Goal: Information Seeking & Learning: Check status

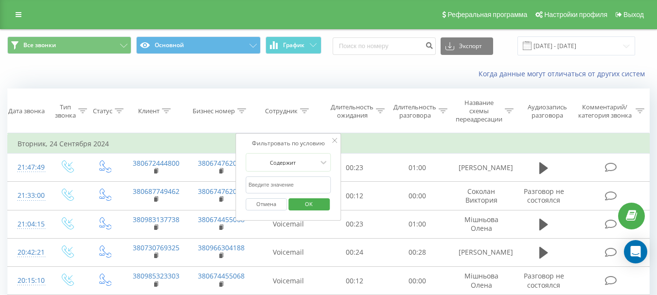
type input "[PERSON_NAME]"
click at [305, 206] on span "OK" at bounding box center [308, 203] width 27 height 15
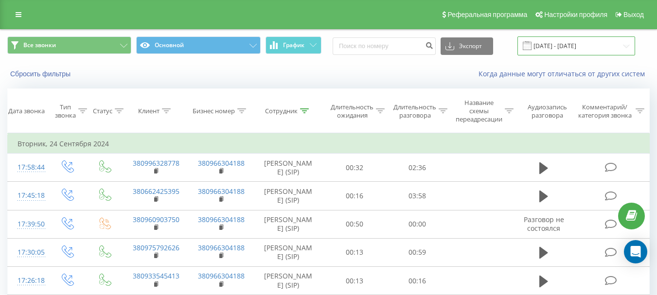
click at [549, 47] on input "[DATE] - [DATE]" at bounding box center [576, 45] width 118 height 19
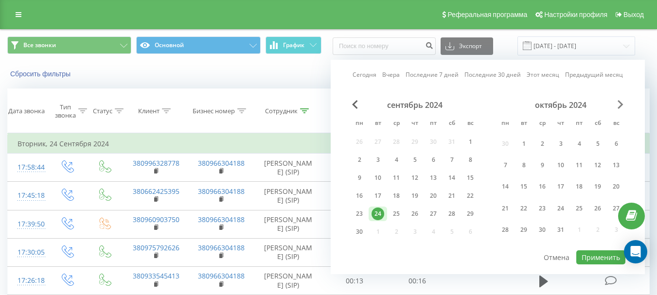
click at [619, 103] on span "Next Month" at bounding box center [620, 104] width 6 height 9
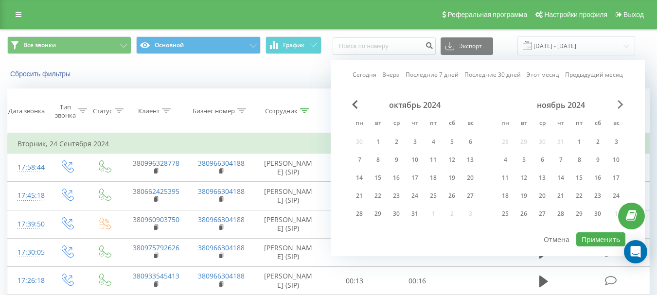
click at [619, 103] on span "Next Month" at bounding box center [620, 104] width 6 height 9
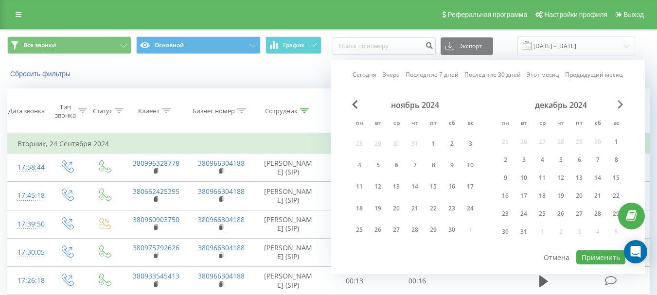
click at [619, 103] on span "Next Month" at bounding box center [620, 104] width 6 height 9
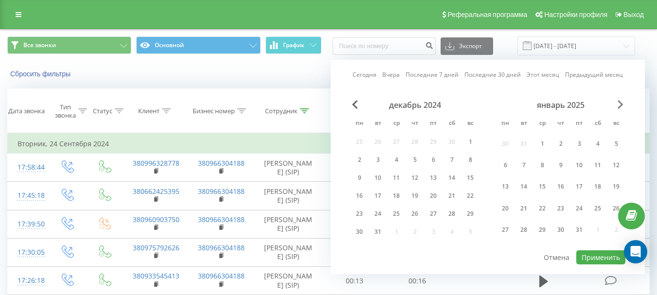
click at [619, 103] on span "Next Month" at bounding box center [620, 104] width 6 height 9
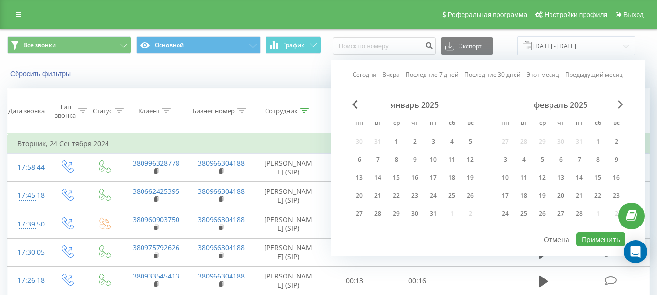
click at [619, 103] on span "Next Month" at bounding box center [620, 104] width 6 height 9
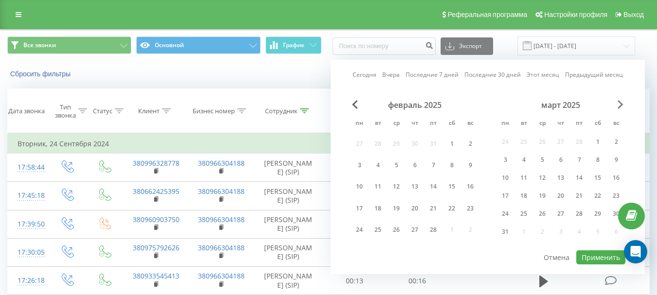
click at [619, 103] on span "Next Month" at bounding box center [620, 104] width 6 height 9
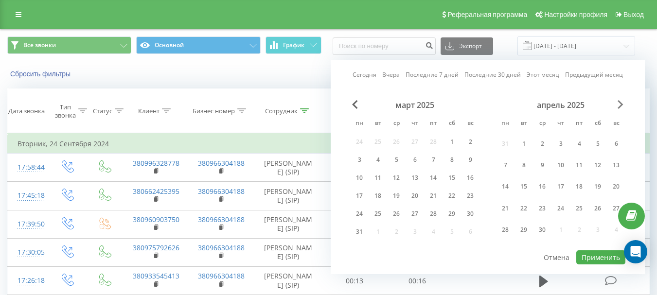
click at [619, 103] on span "Next Month" at bounding box center [620, 104] width 6 height 9
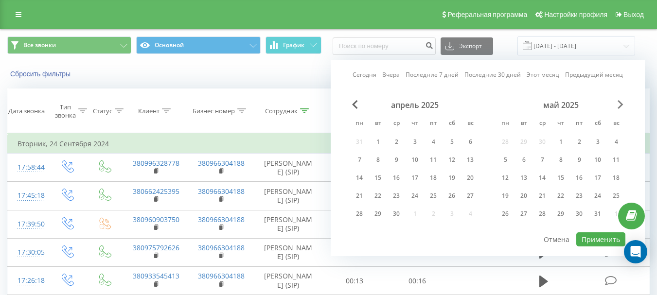
click at [619, 103] on span "Next Month" at bounding box center [620, 104] width 6 height 9
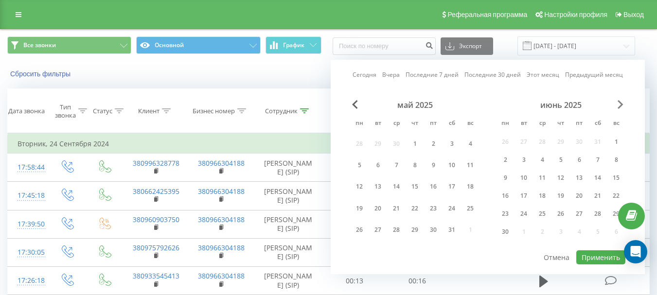
click at [619, 103] on span "Next Month" at bounding box center [620, 104] width 6 height 9
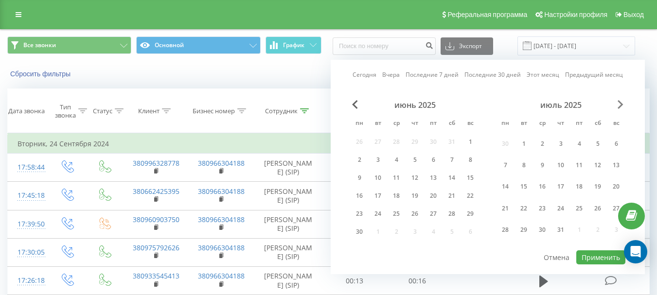
click at [619, 103] on span "Next Month" at bounding box center [620, 104] width 6 height 9
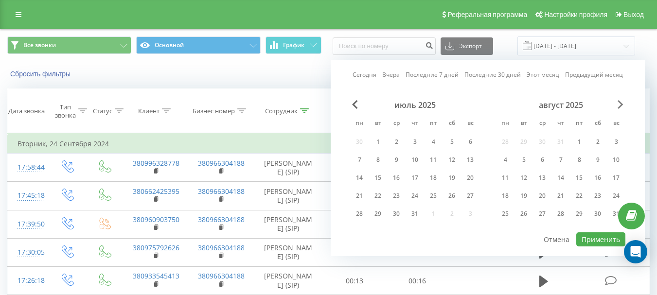
click at [619, 103] on span "Next Month" at bounding box center [620, 104] width 6 height 9
click at [383, 196] on div "23" at bounding box center [377, 196] width 13 height 13
click at [596, 236] on button "Применить" at bounding box center [600, 239] width 49 height 14
type input "[DATE] - [DATE]"
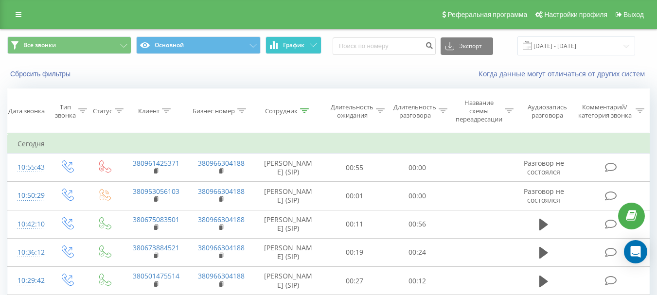
click at [293, 52] on button "График" at bounding box center [293, 44] width 56 height 17
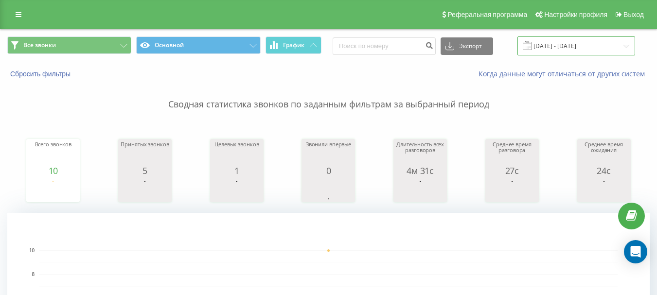
click at [580, 45] on input "[DATE] - [DATE]" at bounding box center [576, 45] width 118 height 19
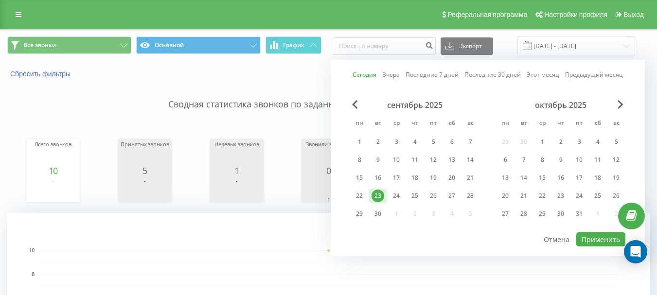
click at [377, 195] on div "23" at bounding box center [377, 196] width 13 height 13
click at [586, 241] on button "Применить" at bounding box center [600, 239] width 49 height 14
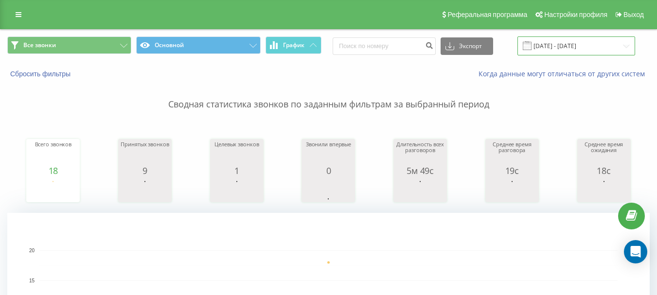
click at [576, 48] on input "[DATE] - [DATE]" at bounding box center [576, 45] width 118 height 19
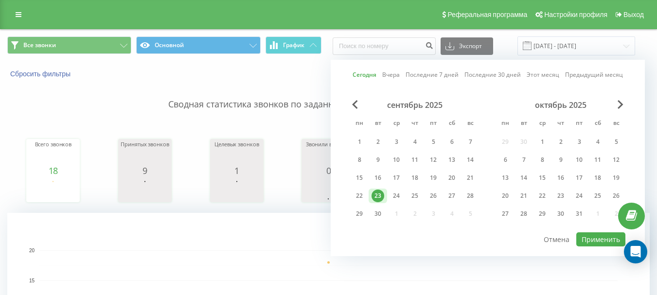
click at [376, 195] on div "23" at bounding box center [377, 196] width 13 height 13
click at [589, 237] on button "Применить" at bounding box center [600, 239] width 49 height 14
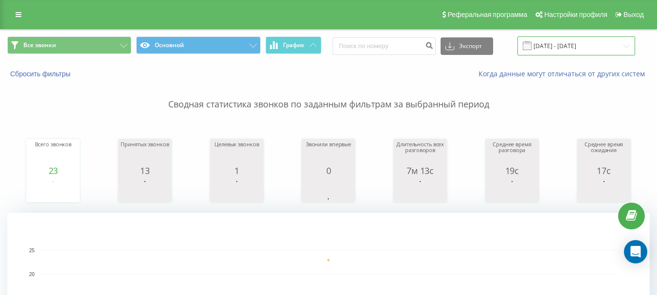
click at [562, 47] on input "[DATE] - [DATE]" at bounding box center [576, 45] width 118 height 19
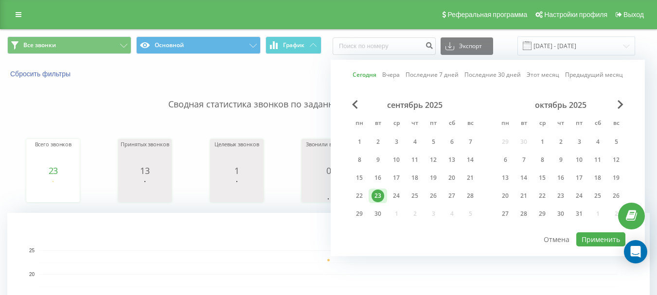
click at [377, 193] on div "23" at bounding box center [377, 196] width 13 height 13
click at [593, 237] on button "Применить" at bounding box center [600, 239] width 49 height 14
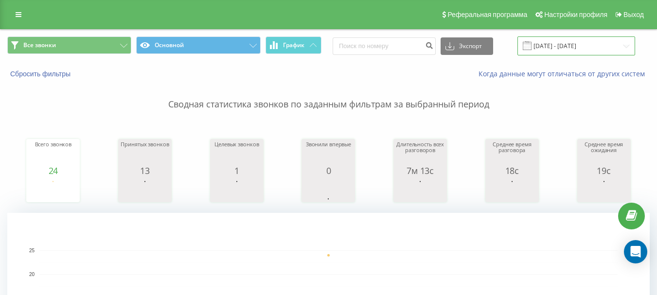
click at [571, 40] on input "[DATE] - [DATE]" at bounding box center [576, 45] width 118 height 19
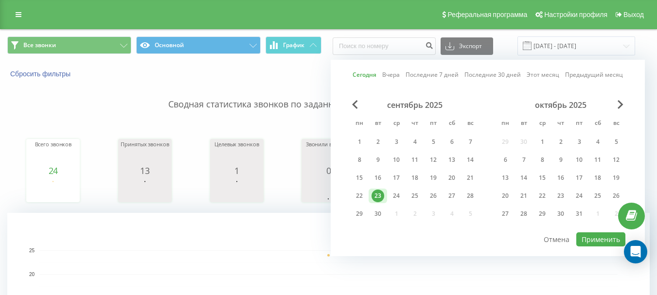
click at [380, 195] on div "23" at bounding box center [377, 196] width 13 height 13
click at [590, 240] on button "Применить" at bounding box center [600, 239] width 49 height 14
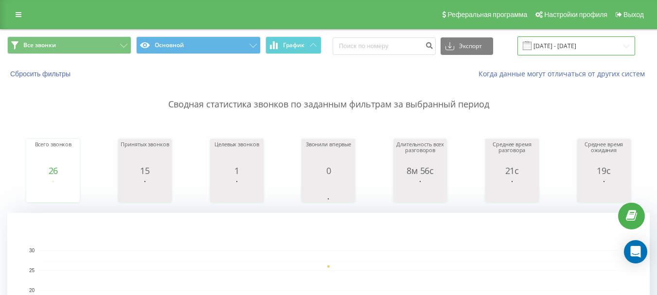
click at [585, 47] on input "[DATE] - [DATE]" at bounding box center [576, 45] width 118 height 19
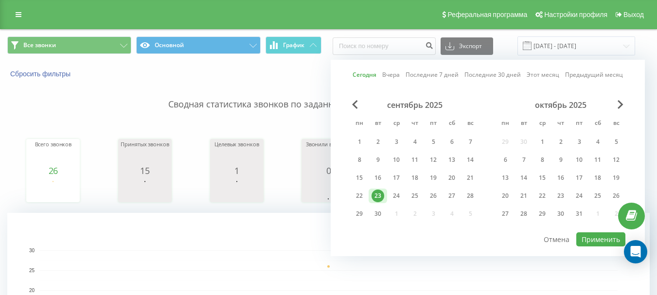
click at [381, 195] on div "23" at bounding box center [377, 196] width 13 height 13
click at [596, 239] on button "Применить" at bounding box center [600, 239] width 49 height 14
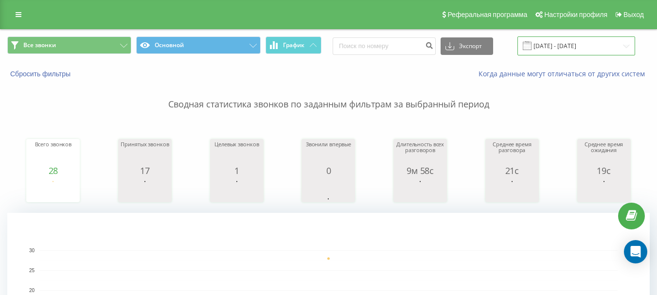
click at [562, 41] on input "[DATE] - [DATE]" at bounding box center [576, 45] width 118 height 19
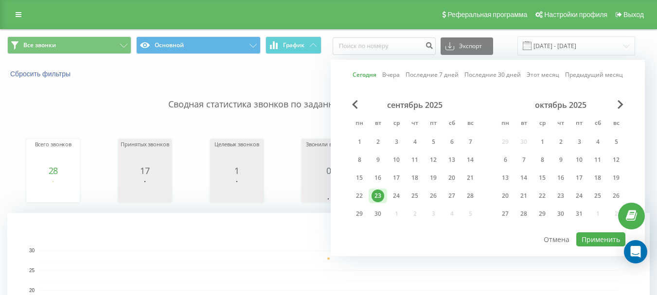
click at [380, 197] on div "23" at bounding box center [377, 196] width 13 height 13
click at [603, 239] on button "Применить" at bounding box center [600, 239] width 49 height 14
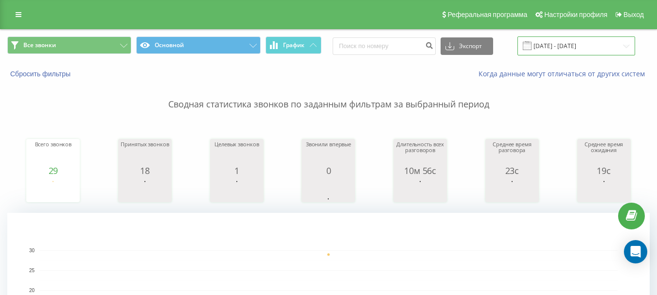
click at [567, 43] on input "[DATE] - [DATE]" at bounding box center [576, 45] width 118 height 19
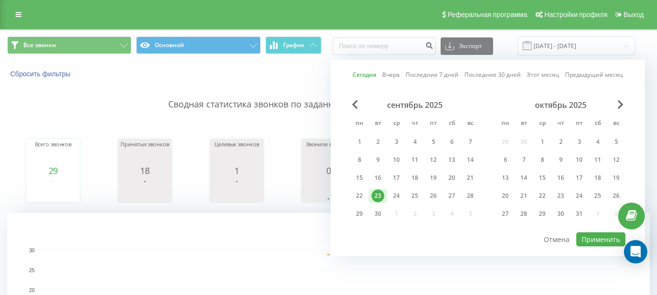
click at [379, 196] on div "23" at bounding box center [377, 196] width 13 height 13
click at [607, 239] on button "Применить" at bounding box center [600, 239] width 49 height 14
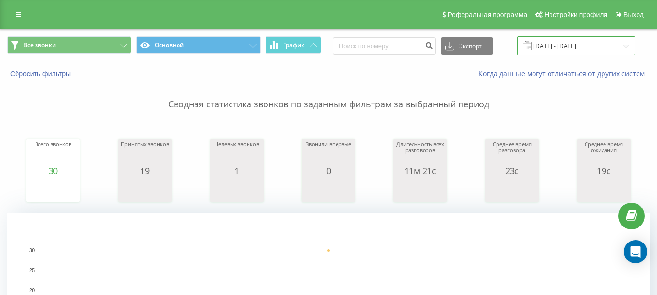
click at [573, 45] on input "[DATE] - [DATE]" at bounding box center [576, 45] width 118 height 19
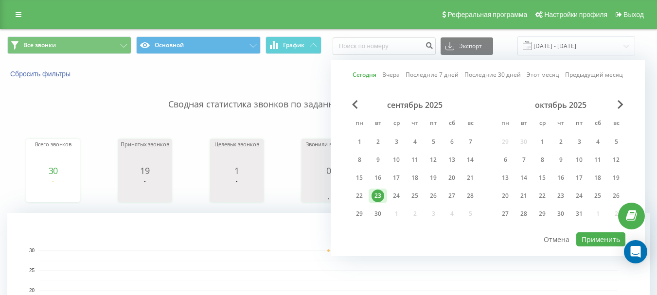
click at [379, 195] on div "23" at bounding box center [377, 196] width 13 height 13
click at [601, 240] on button "Применить" at bounding box center [600, 239] width 49 height 14
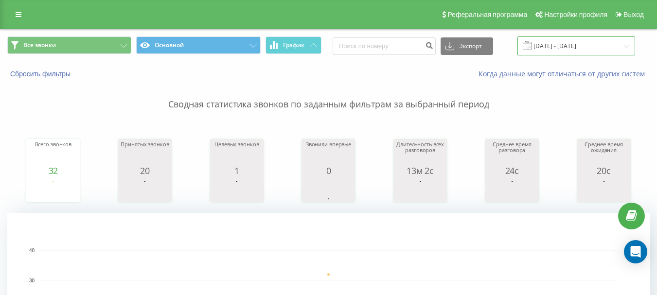
click at [566, 47] on input "[DATE] - [DATE]" at bounding box center [576, 45] width 118 height 19
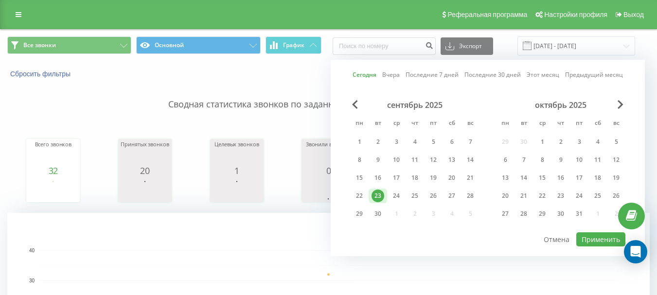
click at [377, 193] on div "23" at bounding box center [377, 196] width 13 height 13
click at [590, 238] on button "Применить" at bounding box center [600, 239] width 49 height 14
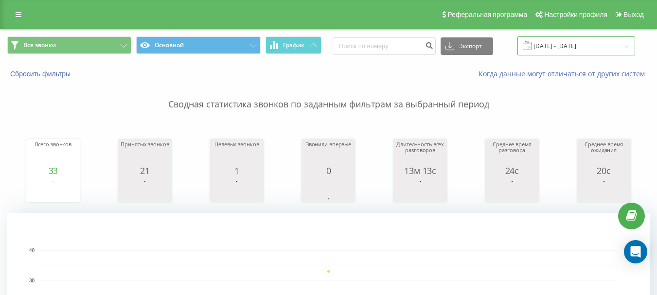
click at [569, 43] on input "[DATE] - [DATE]" at bounding box center [576, 45] width 118 height 19
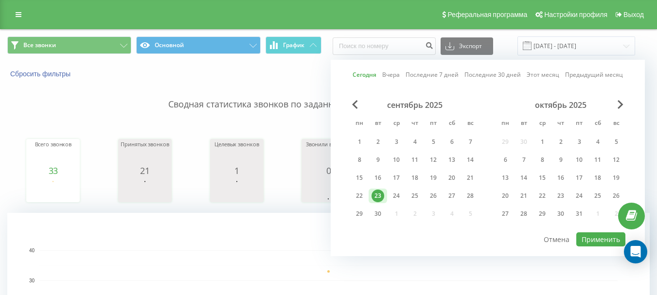
click at [372, 194] on div "23" at bounding box center [377, 196] width 13 height 13
click at [597, 241] on button "Применить" at bounding box center [600, 239] width 49 height 14
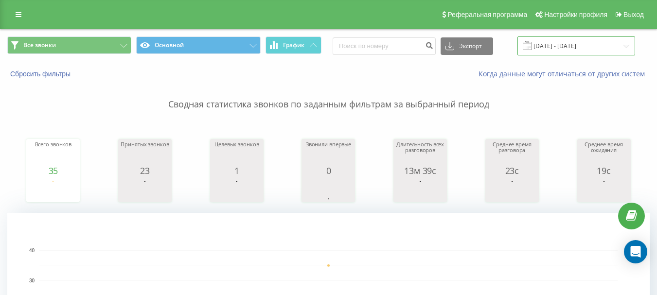
click at [582, 48] on input "[DATE] - [DATE]" at bounding box center [576, 45] width 118 height 19
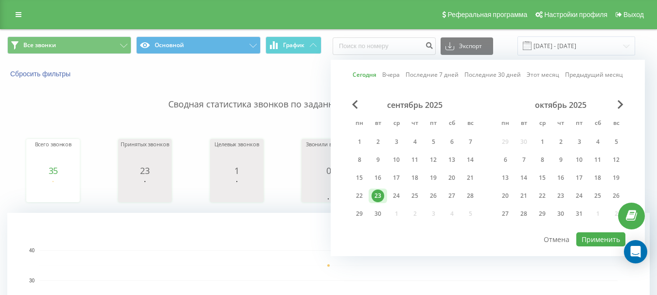
click at [381, 193] on div "23" at bounding box center [377, 196] width 13 height 13
click at [599, 240] on button "Применить" at bounding box center [600, 239] width 49 height 14
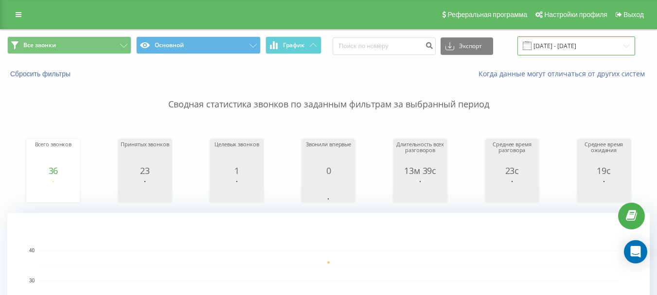
click at [558, 45] on input "[DATE] - [DATE]" at bounding box center [576, 45] width 118 height 19
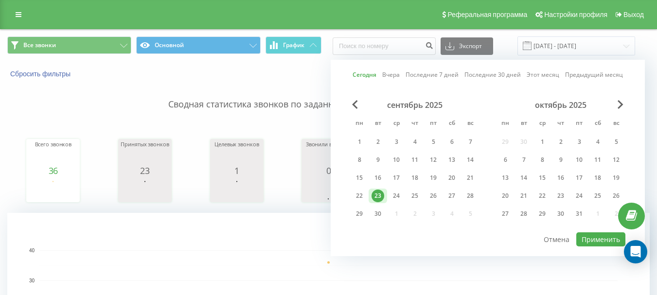
click at [380, 196] on div "23" at bounding box center [377, 196] width 13 height 13
click at [607, 237] on button "Применить" at bounding box center [600, 239] width 49 height 14
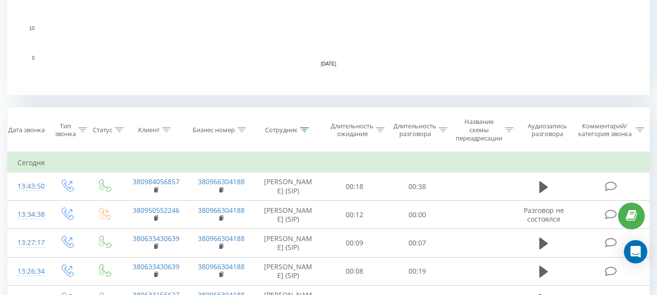
scroll to position [292, 0]
